Goal: Task Accomplishment & Management: Manage account settings

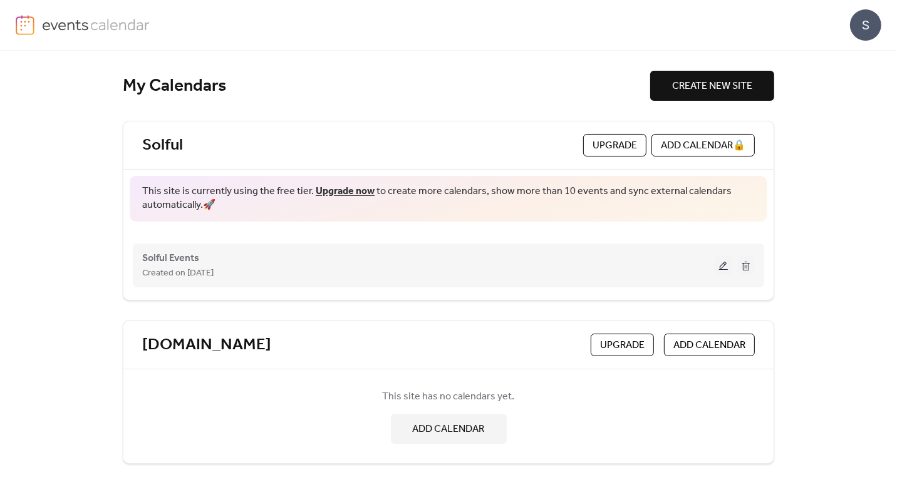
click at [722, 263] on button at bounding box center [723, 265] width 18 height 19
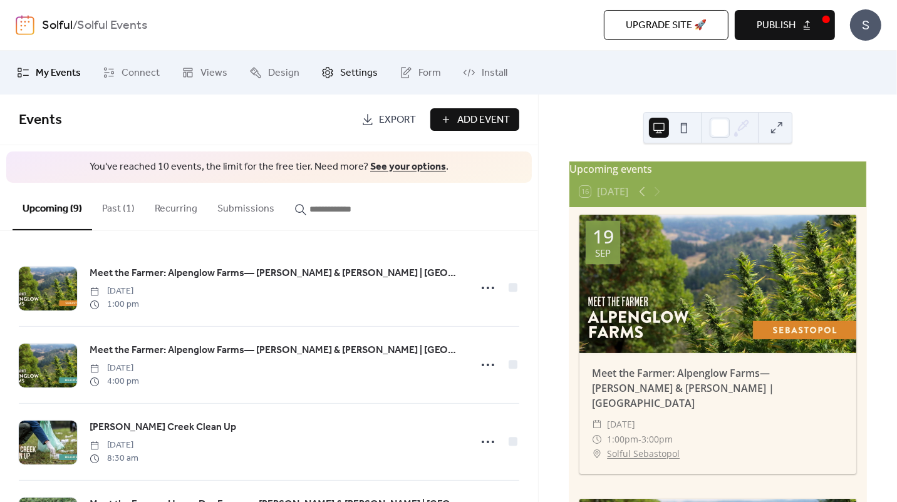
click at [346, 74] on span "Settings" at bounding box center [359, 73] width 38 height 15
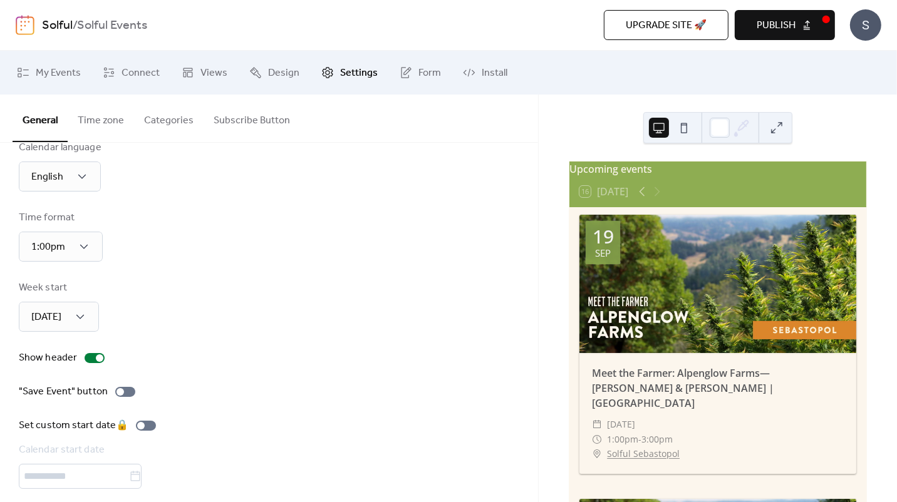
scroll to position [72, 0]
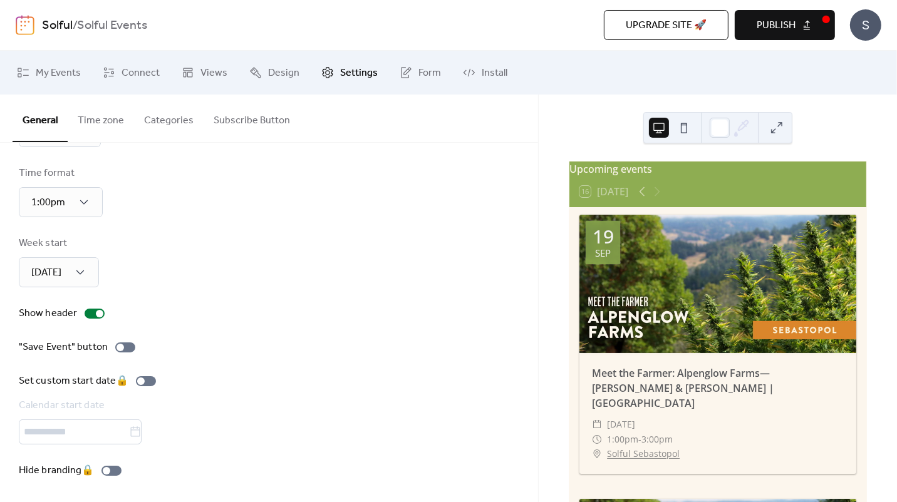
click at [103, 118] on button "Time zone" at bounding box center [101, 118] width 66 height 46
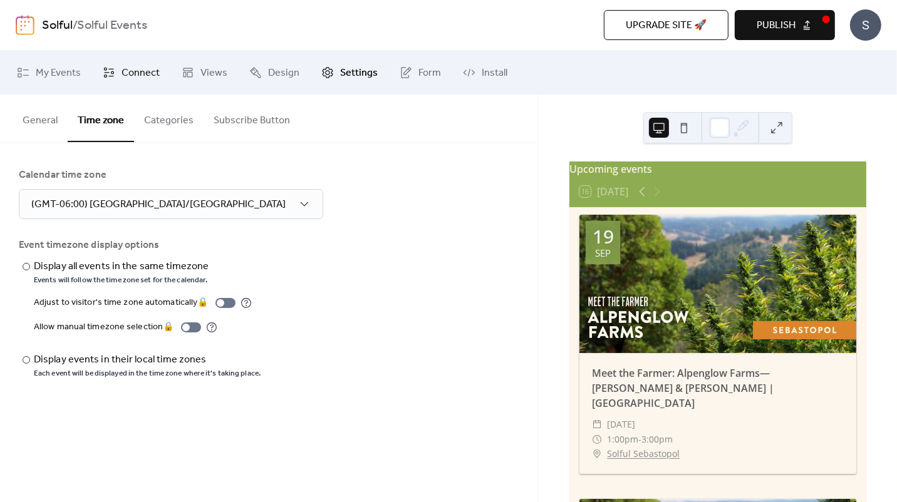
click at [131, 74] on span "Connect" at bounding box center [140, 73] width 38 height 15
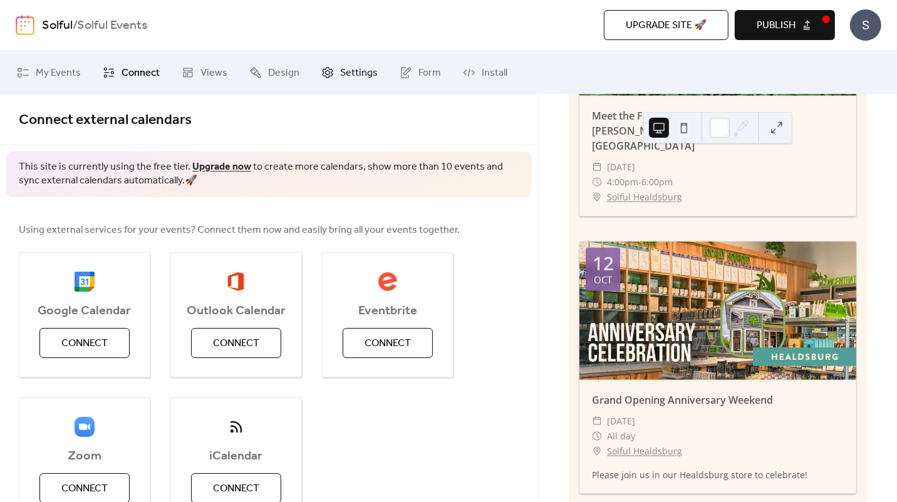
click at [344, 71] on span "Settings" at bounding box center [359, 73] width 38 height 15
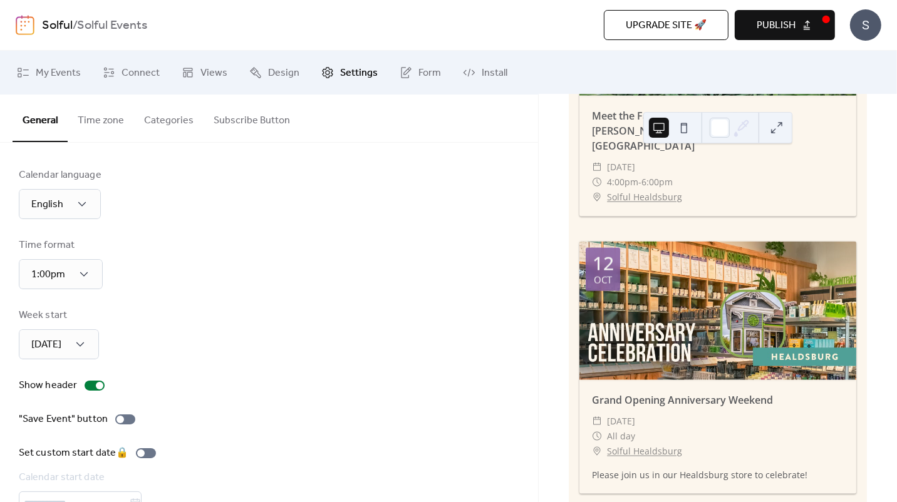
scroll to position [72, 0]
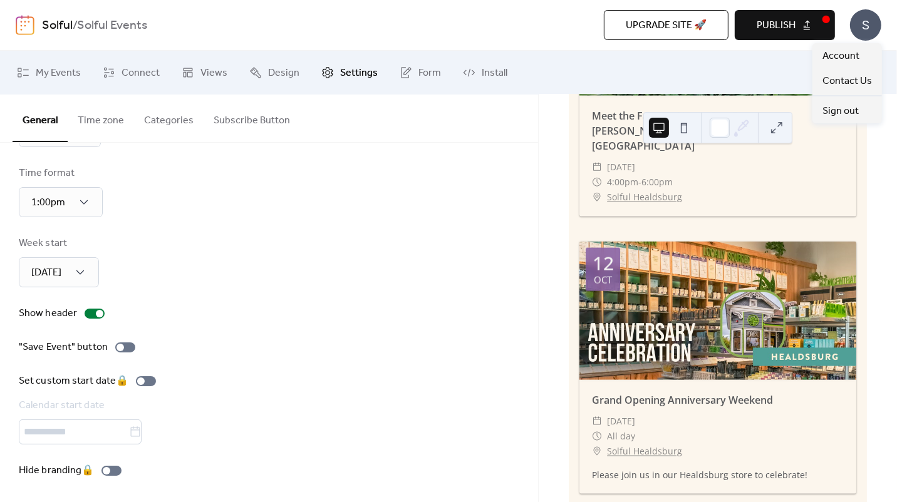
click at [873, 28] on div "S" at bounding box center [865, 24] width 31 height 31
click at [849, 56] on span "Account" at bounding box center [840, 56] width 37 height 15
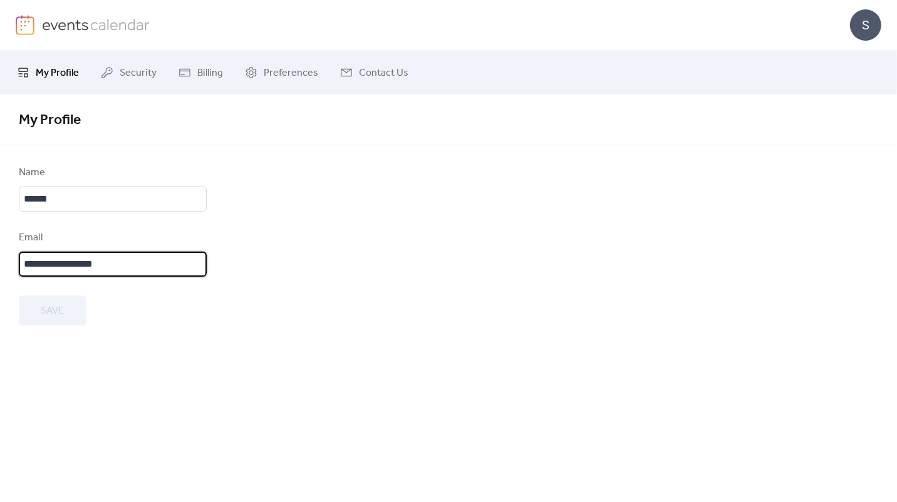
scroll to position [2, 0]
drag, startPoint x: 121, startPoint y: 262, endPoint x: 13, endPoint y: 264, distance: 108.3
click at [13, 264] on div "**********" at bounding box center [448, 245] width 897 height 160
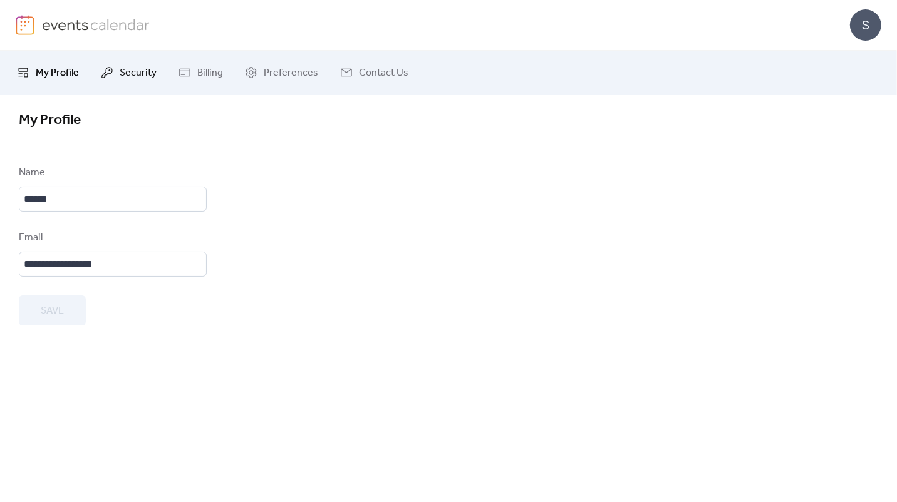
scroll to position [0, 0]
click at [138, 72] on span "Security" at bounding box center [138, 73] width 37 height 15
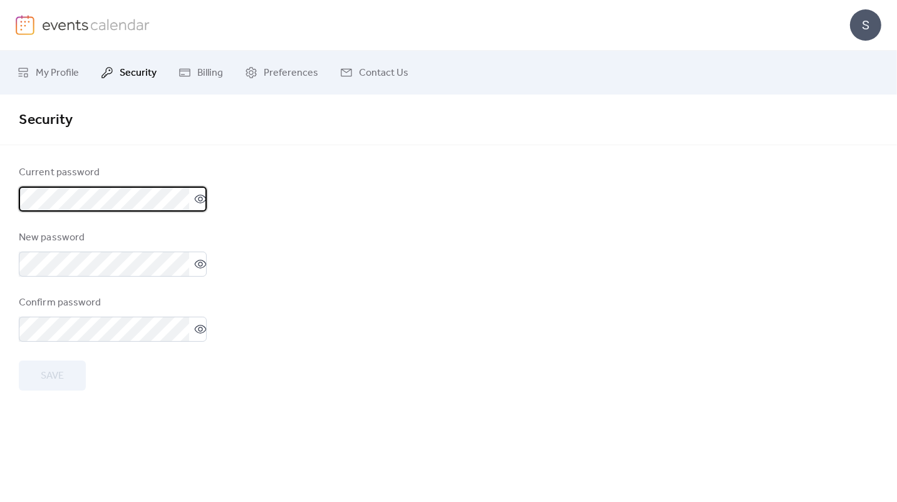
click at [194, 198] on icon at bounding box center [200, 199] width 13 height 13
click at [0, 193] on html "S My Profile Security Billing Preferences Contact Us Security Security Current …" at bounding box center [448, 251] width 897 height 502
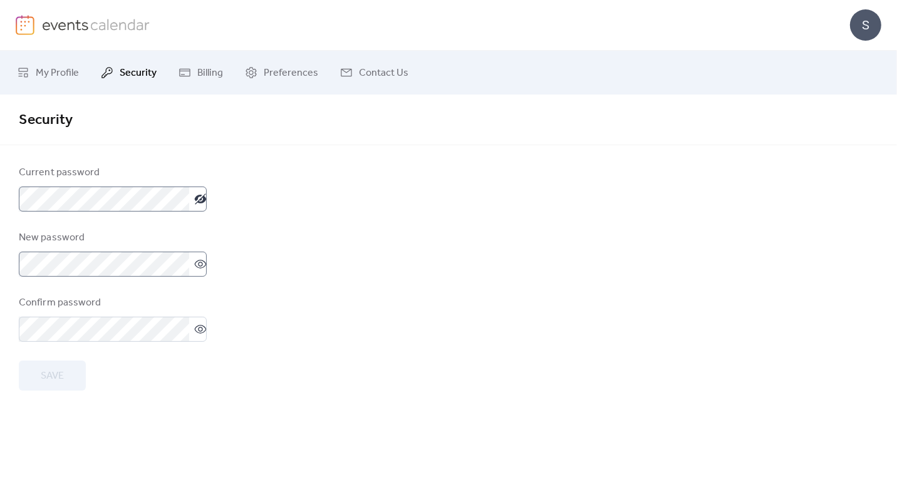
click at [196, 257] on label at bounding box center [113, 264] width 188 height 25
click at [195, 268] on icon at bounding box center [200, 264] width 13 height 13
click at [6, 265] on div "Current password New password Confirm password Save" at bounding box center [448, 277] width 897 height 225
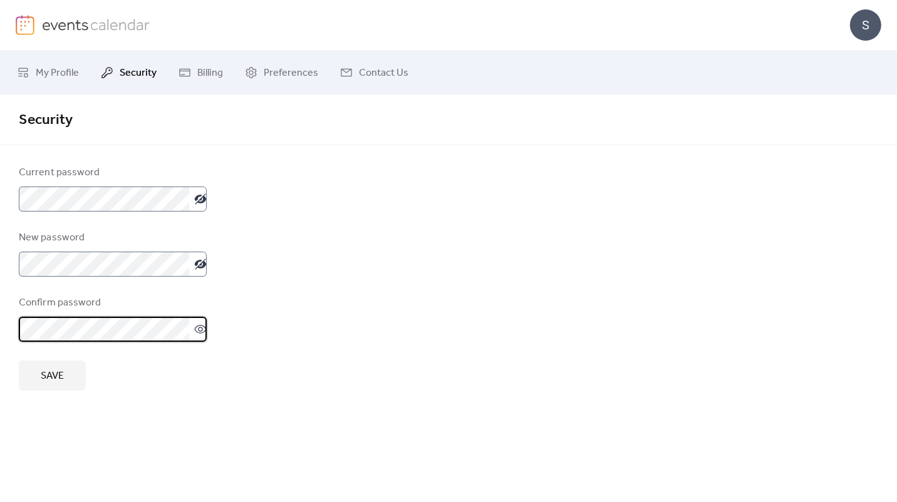
click at [198, 330] on icon at bounding box center [200, 329] width 5 height 5
click at [59, 377] on span "Save" at bounding box center [52, 376] width 23 height 15
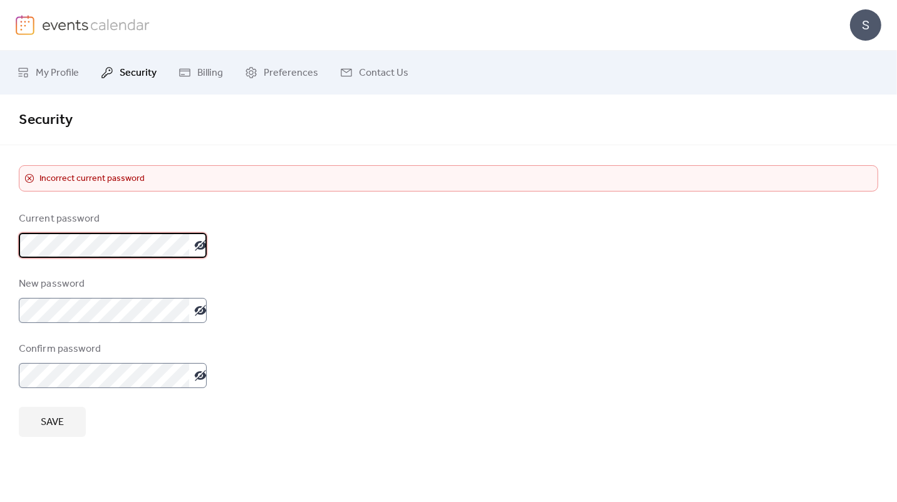
click at [54, 423] on span "Save" at bounding box center [52, 422] width 23 height 15
click at [58, 416] on span "Save" at bounding box center [52, 422] width 23 height 15
click at [0, 243] on html "S My Profile Security Billing Preferences Contact Us Security Security ​ Incorr…" at bounding box center [448, 251] width 897 height 502
click at [58, 428] on span "Save" at bounding box center [52, 422] width 23 height 15
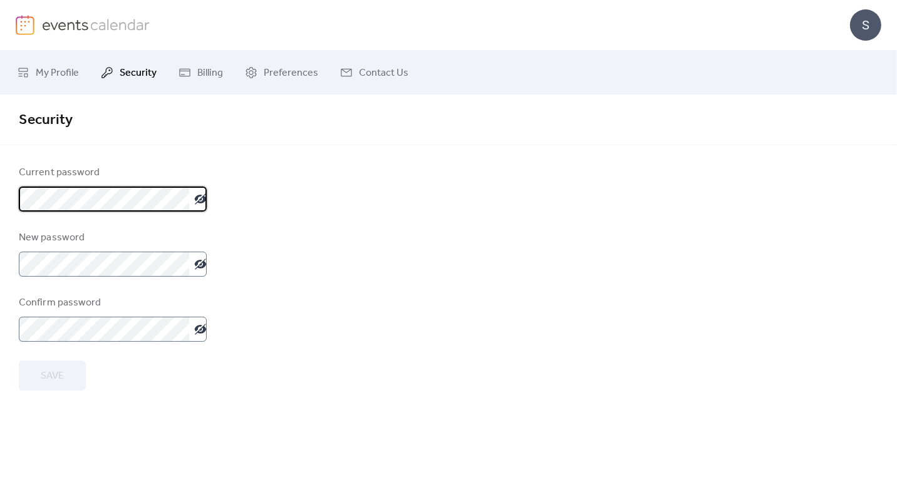
click at [450, 260] on form "Current password New password Confirm password Save" at bounding box center [448, 277] width 859 height 225
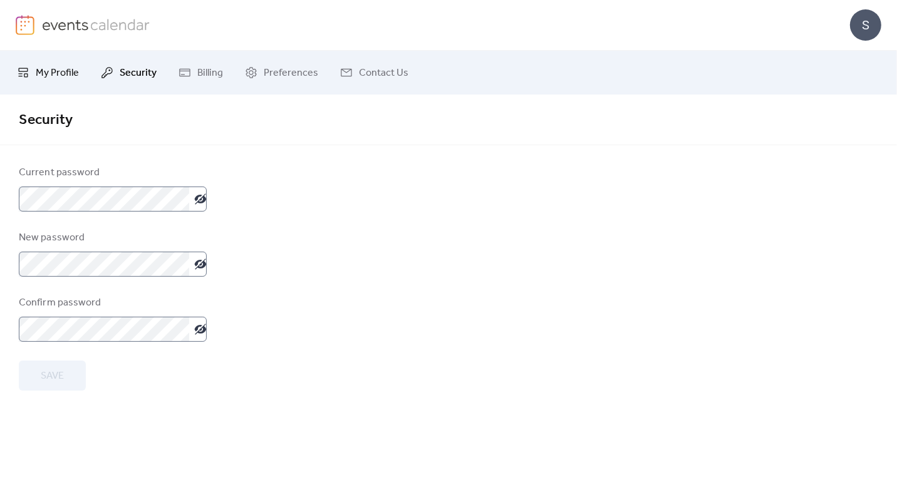
click at [59, 75] on span "My Profile" at bounding box center [57, 73] width 43 height 15
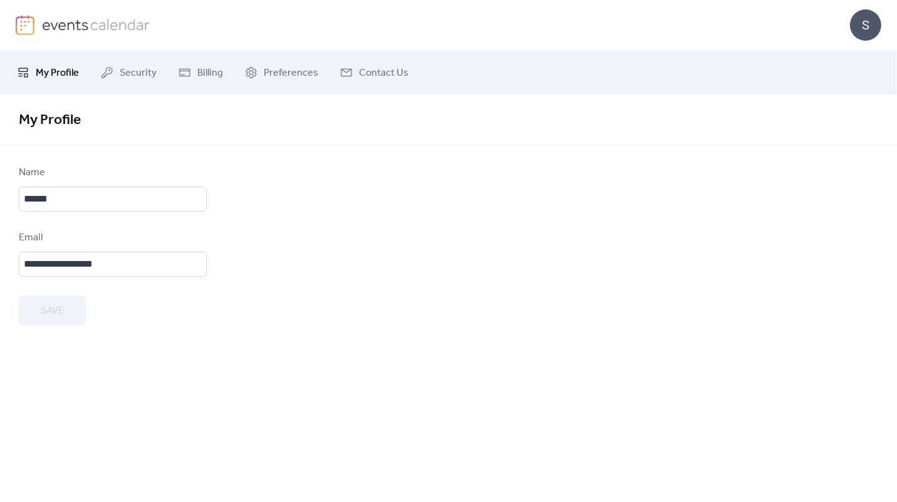
click at [64, 23] on img at bounding box center [96, 24] width 108 height 19
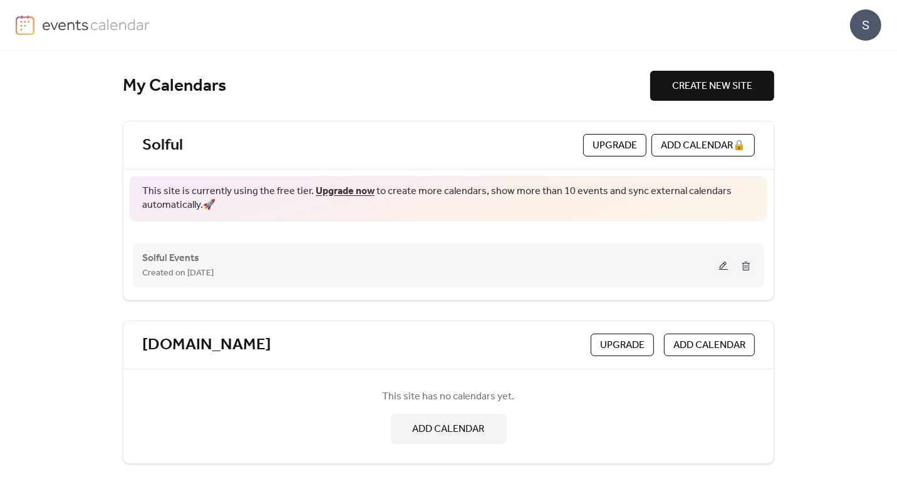
click at [722, 262] on button at bounding box center [723, 265] width 18 height 19
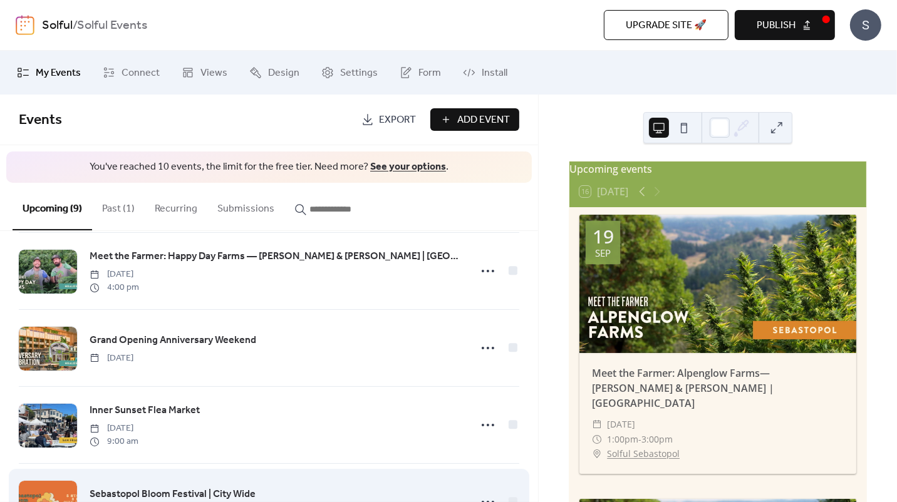
scroll to position [302, 0]
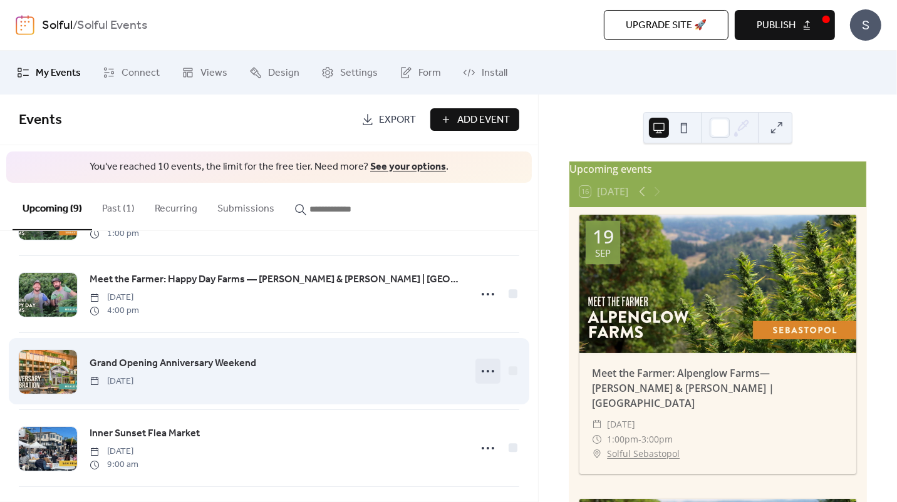
click at [481, 367] on icon at bounding box center [488, 371] width 20 height 20
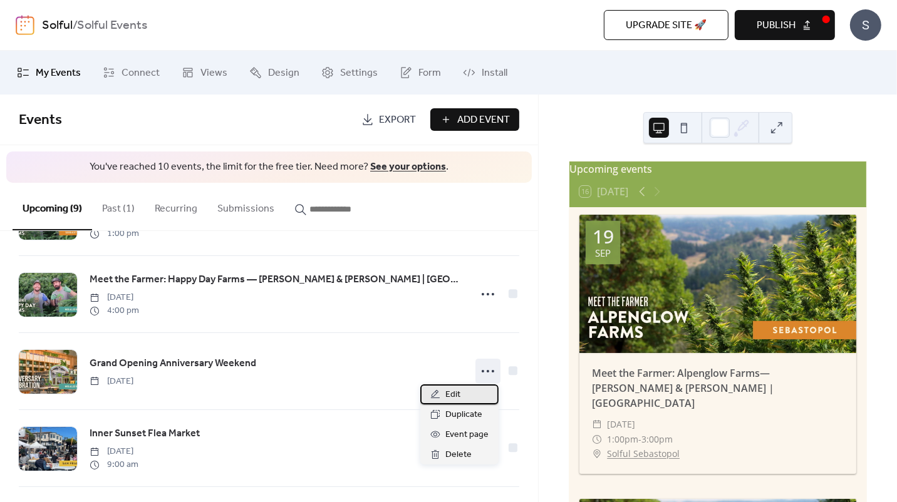
click at [456, 391] on span "Edit" at bounding box center [452, 395] width 15 height 15
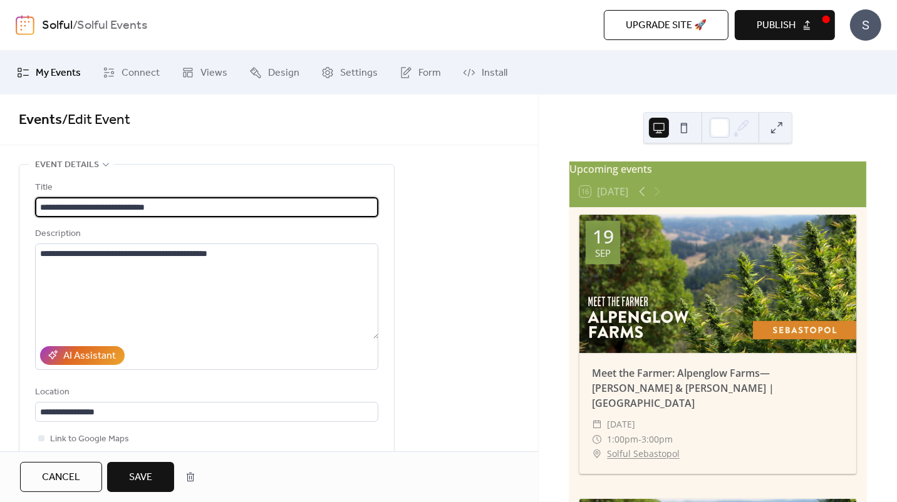
type input "**********"
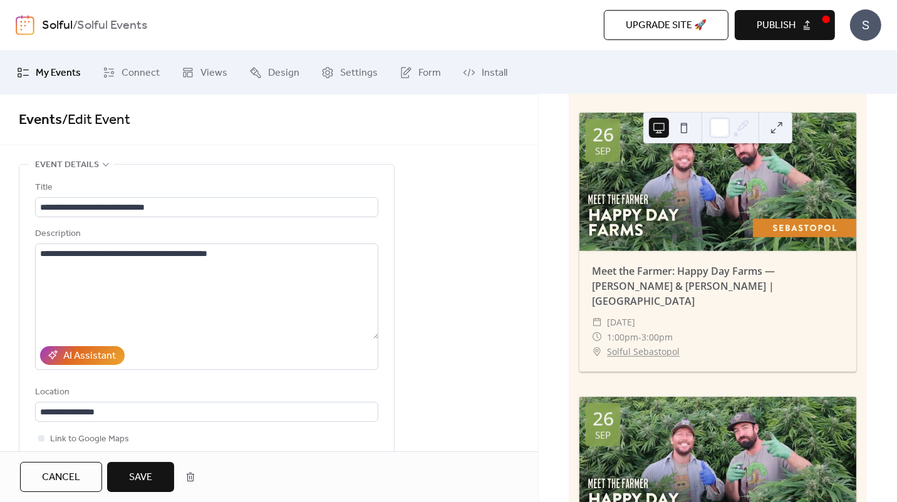
click at [64, 73] on span "My Events" at bounding box center [58, 73] width 45 height 15
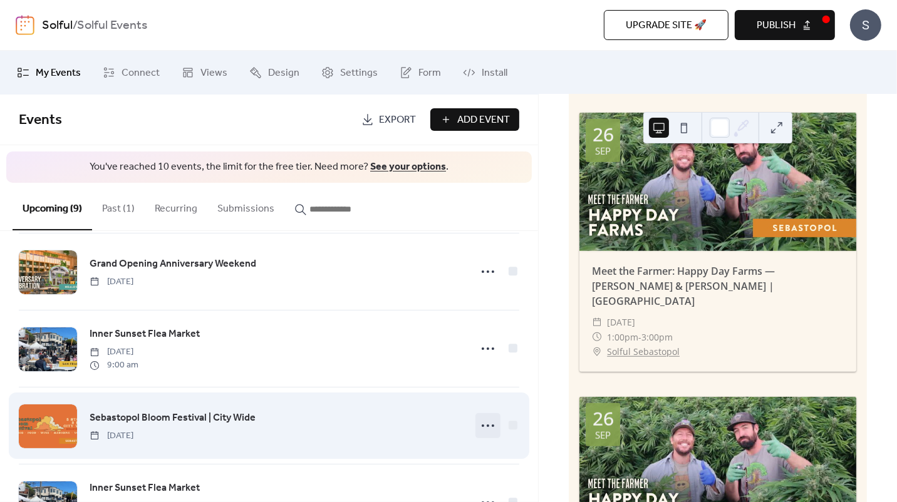
scroll to position [396, 0]
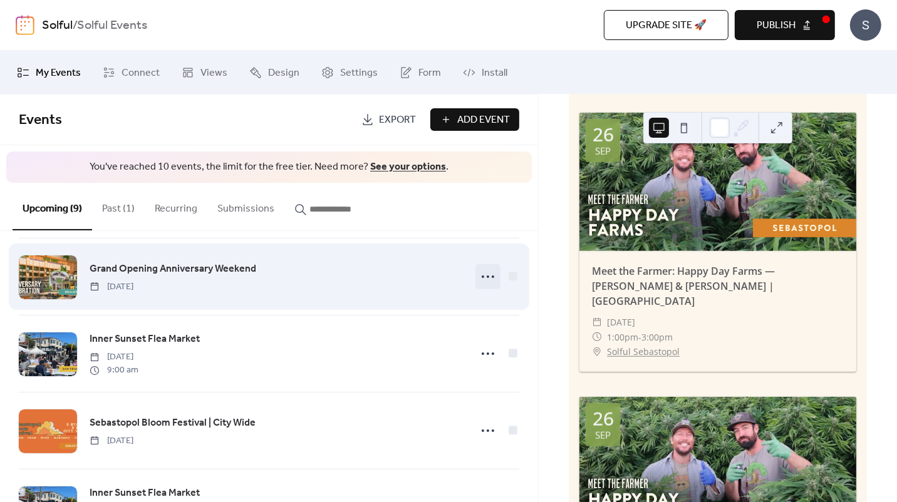
click at [487, 279] on icon at bounding box center [488, 277] width 20 height 20
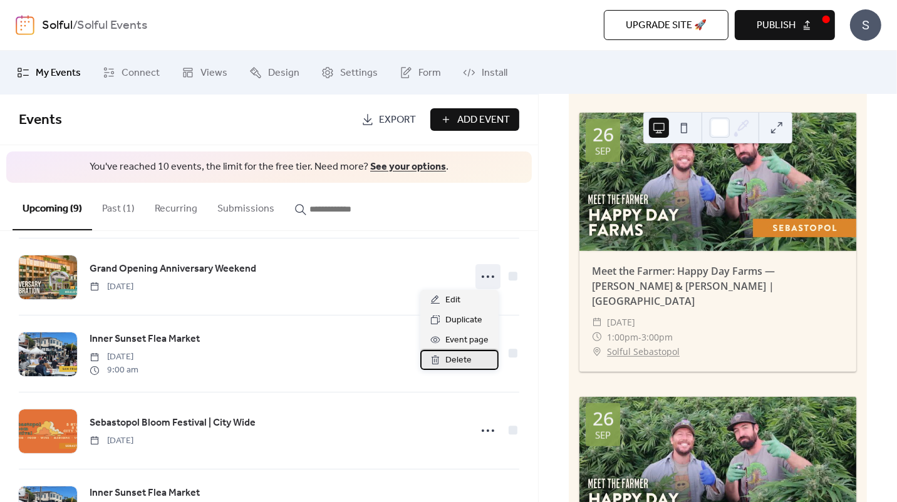
click at [456, 357] on span "Delete" at bounding box center [458, 360] width 26 height 15
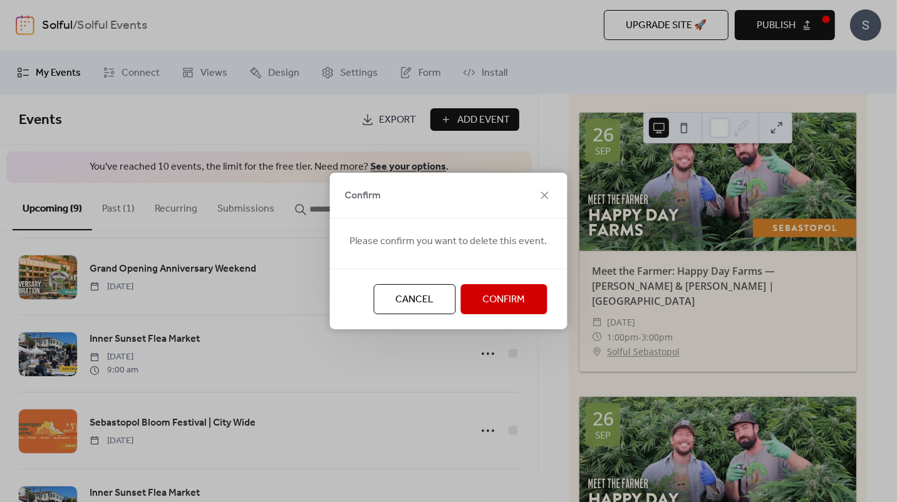
click at [486, 299] on span "Confirm" at bounding box center [504, 299] width 43 height 15
